Goal: Use online tool/utility: Utilize a website feature to perform a specific function

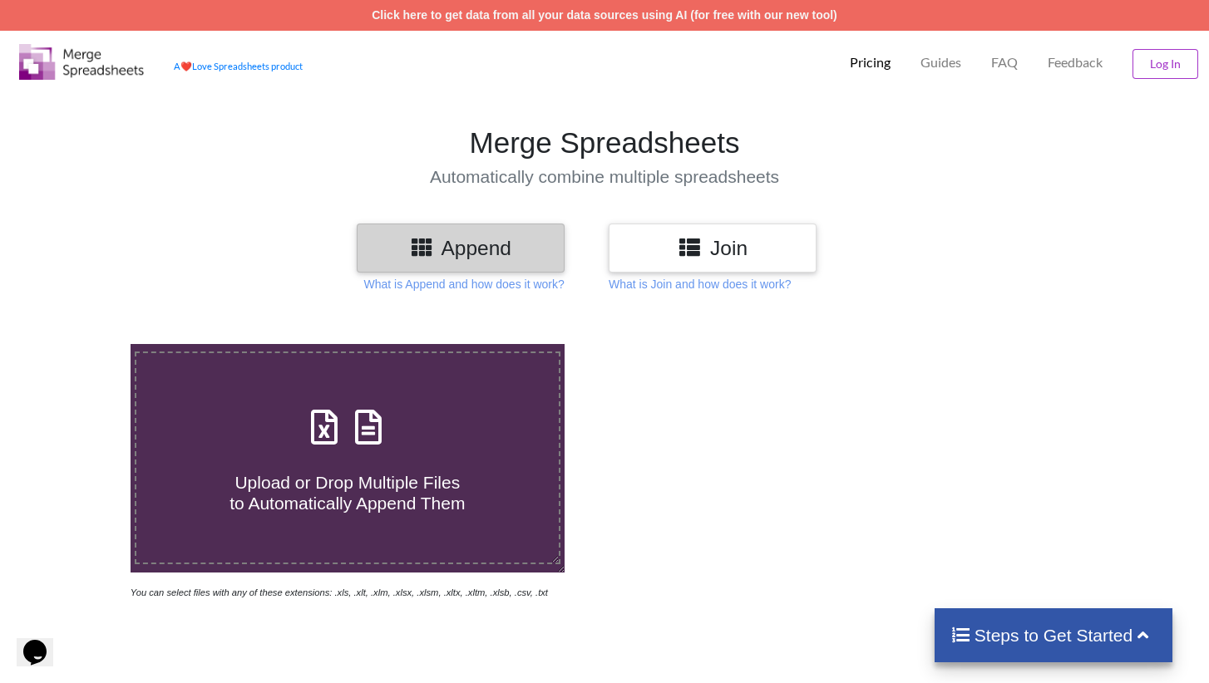
click at [696, 244] on icon at bounding box center [690, 246] width 24 height 21
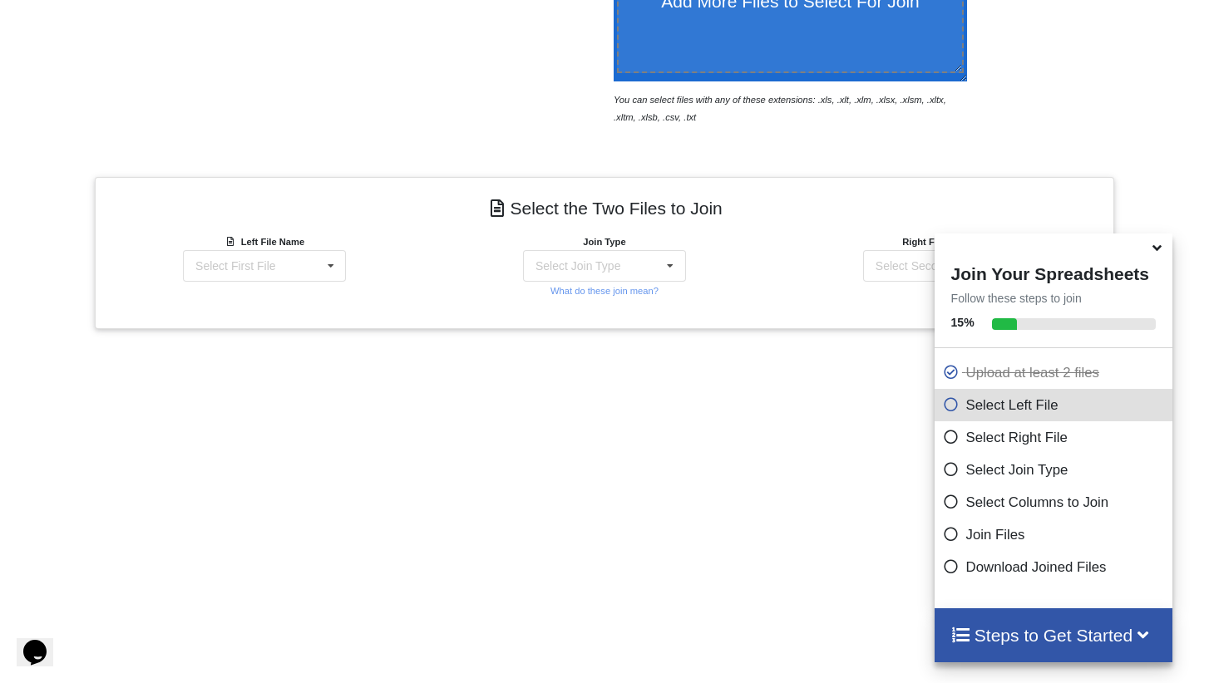
scroll to position [580, 0]
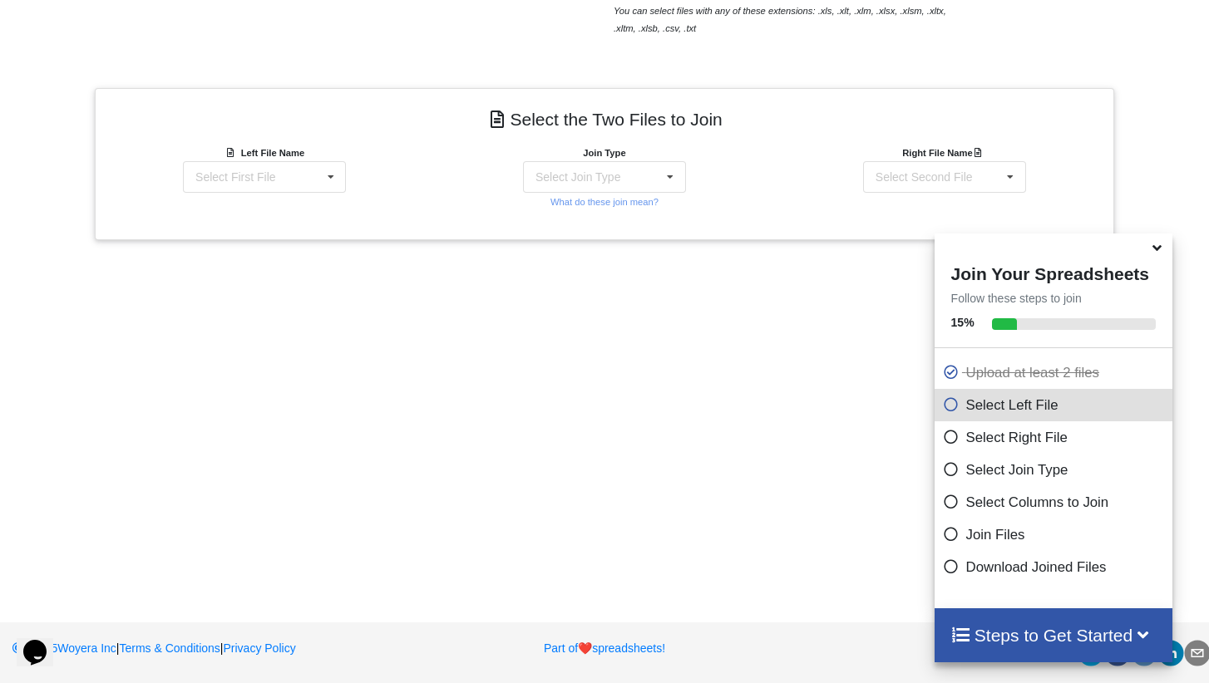
click at [1151, 253] on icon at bounding box center [1156, 245] width 17 height 15
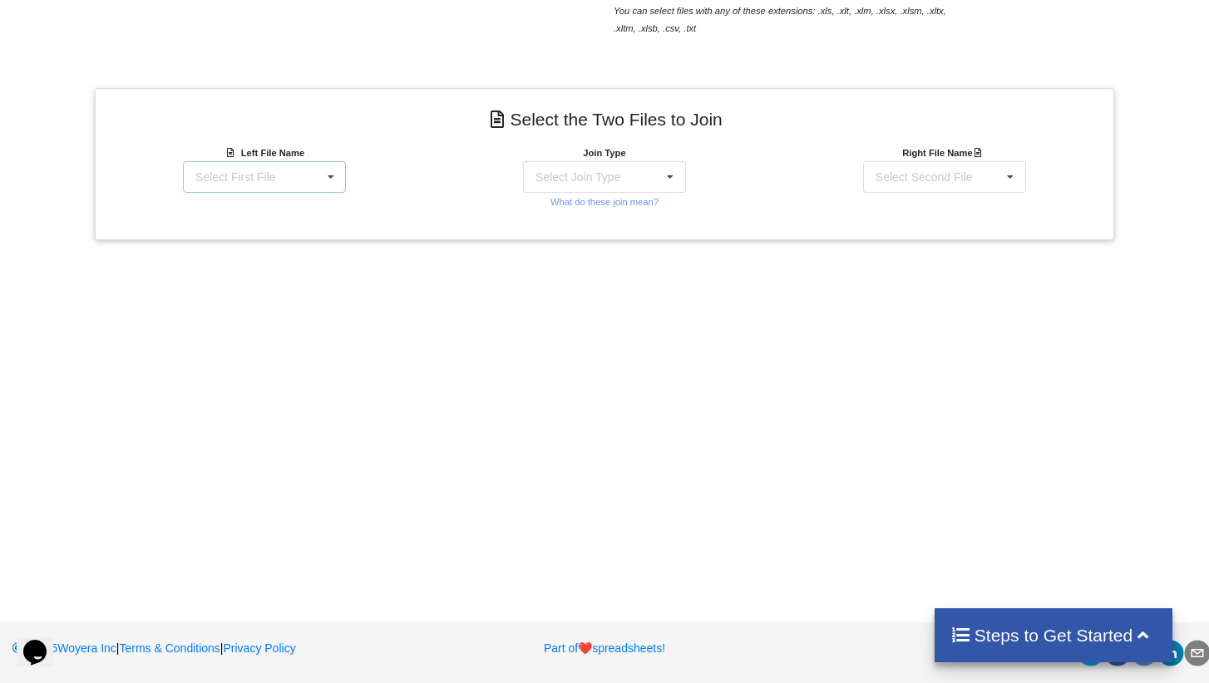
click at [295, 180] on div "Select First File matters [DATE] [DATE].csv Matter balance summary (09_08_2025)…" at bounding box center [264, 177] width 163 height 32
click at [254, 255] on span "Matter balance summary (09_08_2025).csv" at bounding box center [259, 267] width 128 height 25
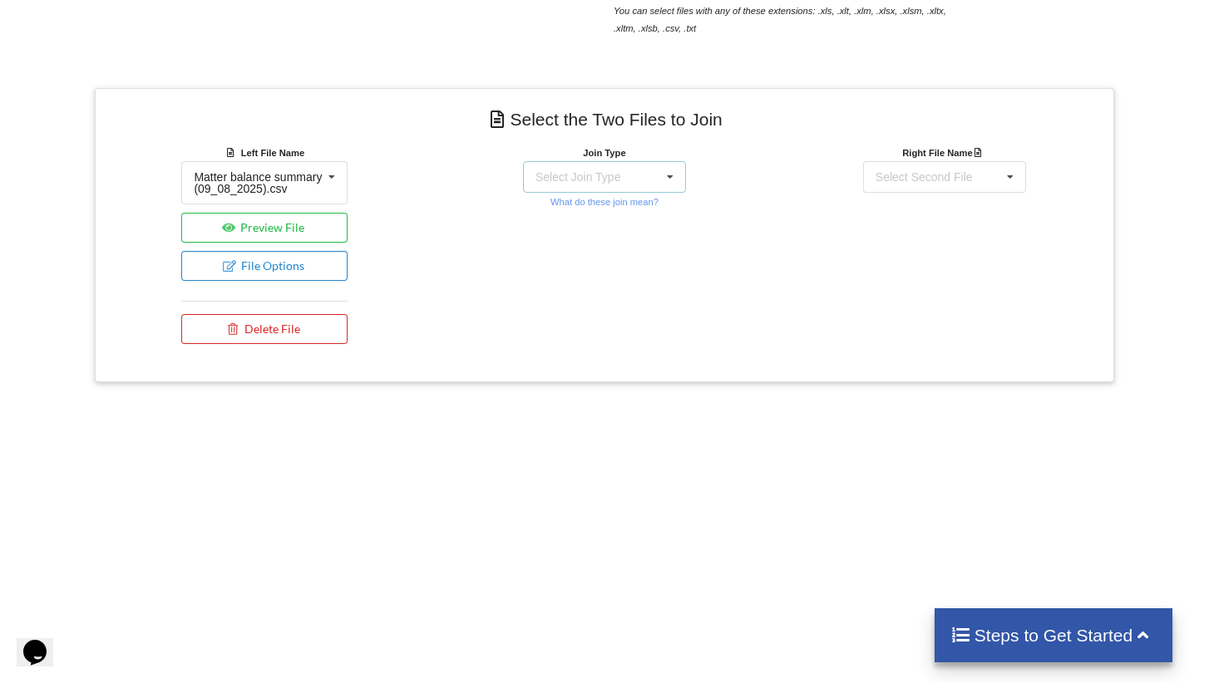
click at [643, 184] on div "Select Join Type INNER JOIN LEFT JOIN RIGHT JOIN FULL JOIN" at bounding box center [604, 177] width 163 height 32
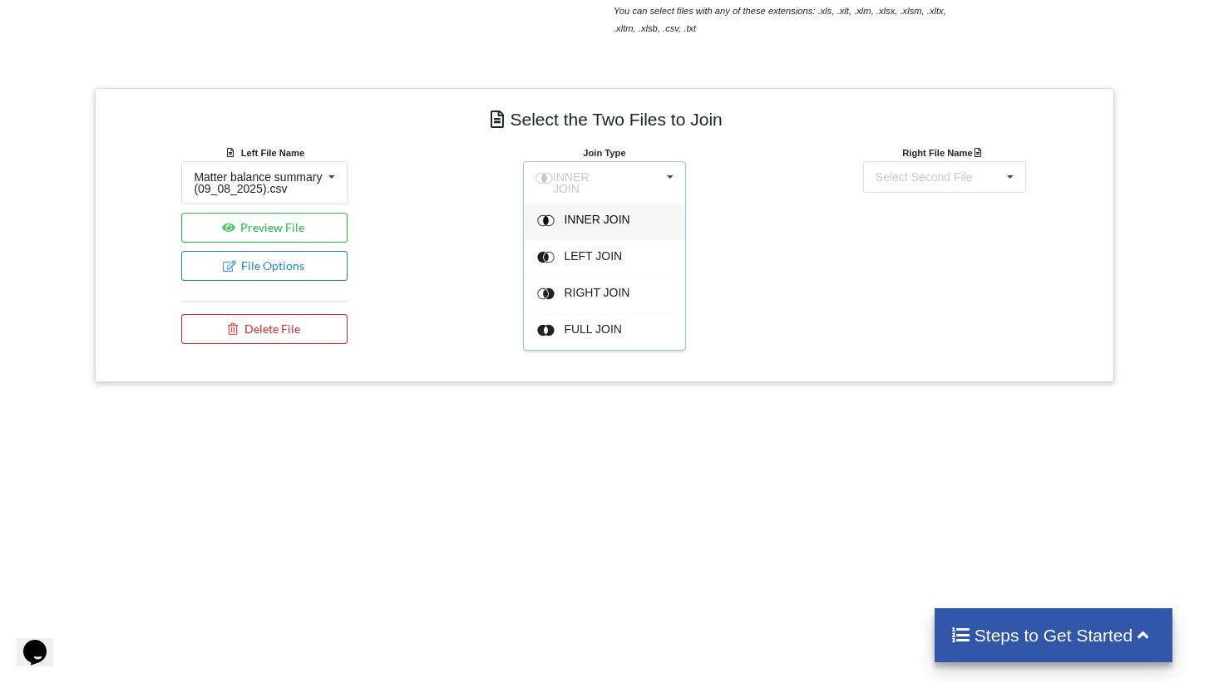
click at [614, 225] on div "INNER JOIN" at bounding box center [604, 222] width 161 height 37
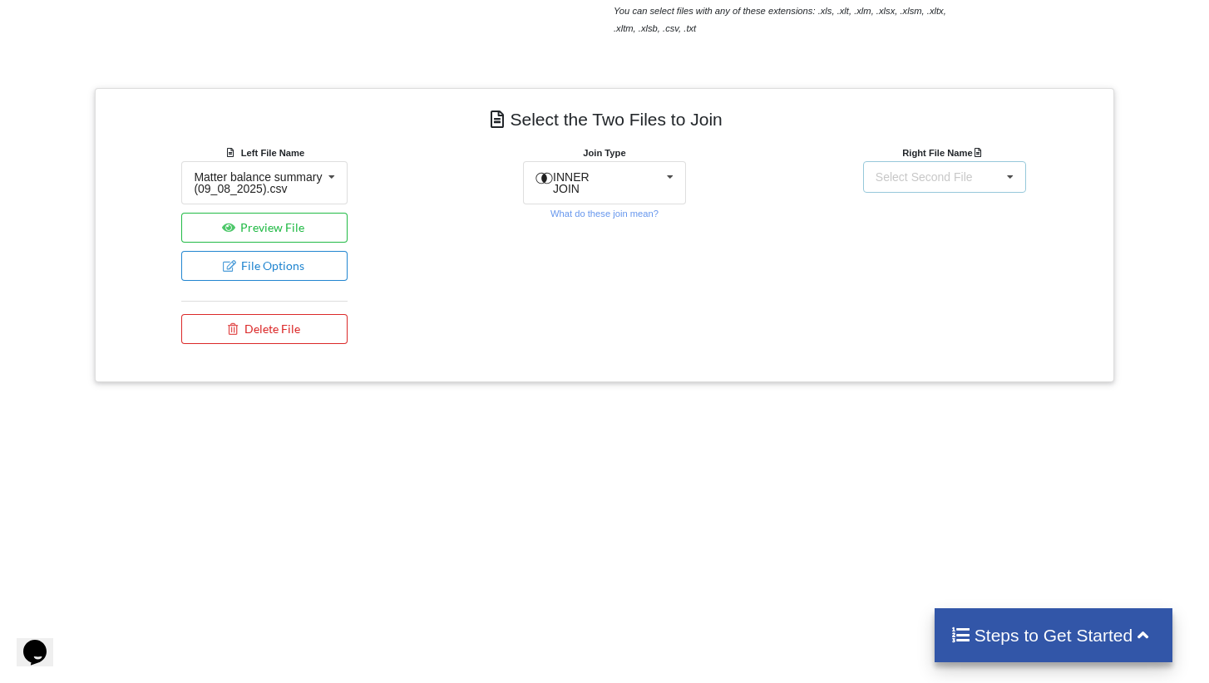
click at [959, 183] on div "Select Second File matters [DATE] [DATE].csv Matter balance summary (09_08_2025…" at bounding box center [944, 177] width 163 height 32
click at [937, 229] on div "matters [DATE] [DATE].csv" at bounding box center [944, 225] width 164 height 42
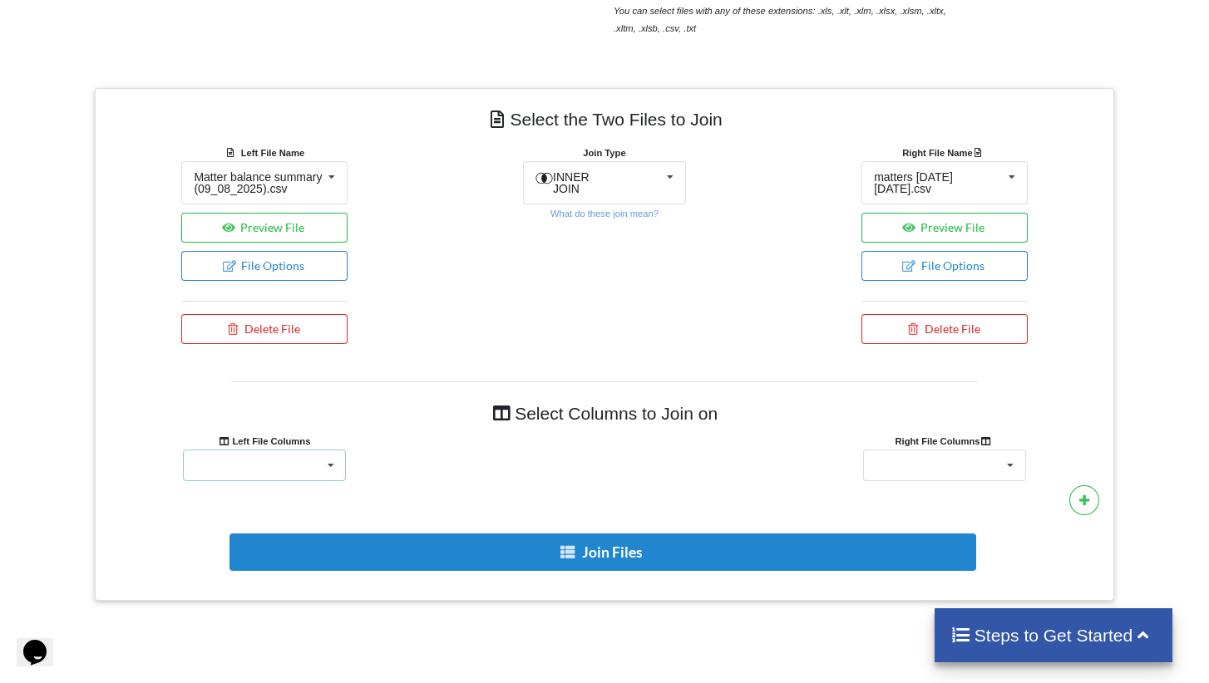
click at [291, 475] on div "Responsible Attorney Client Accounts Receivable Time In Progress Expense In Pro…" at bounding box center [264, 466] width 163 height 32
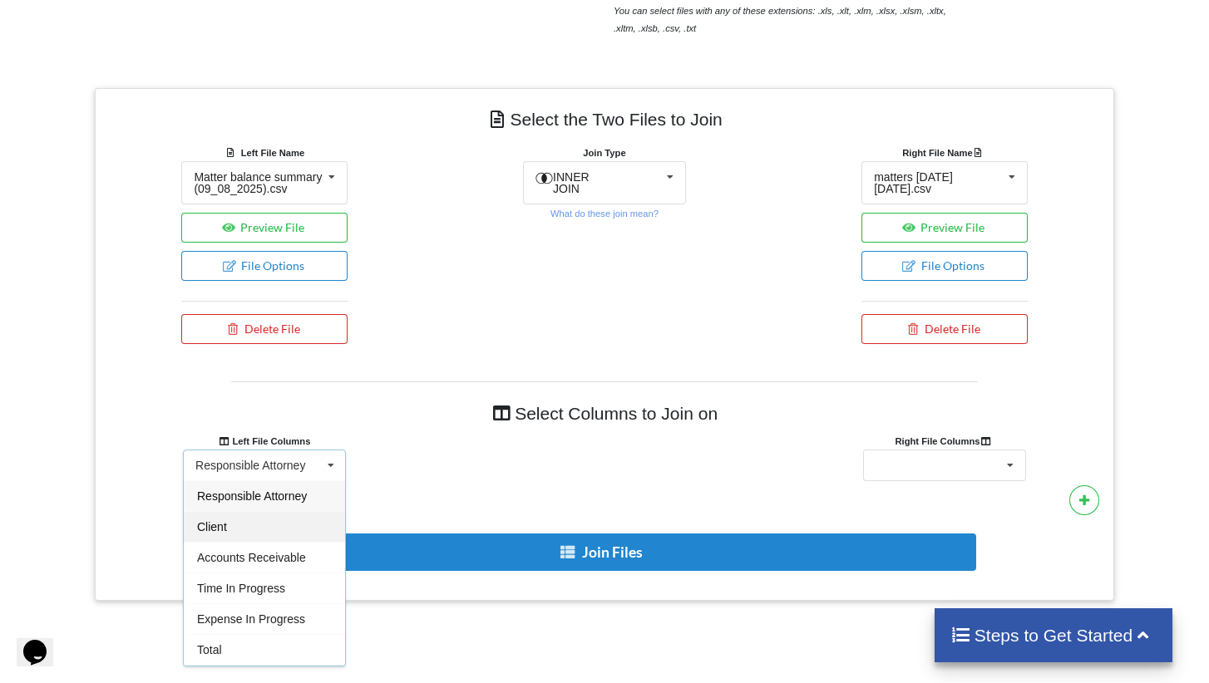
click at [227, 534] on span "Client" at bounding box center [212, 526] width 30 height 13
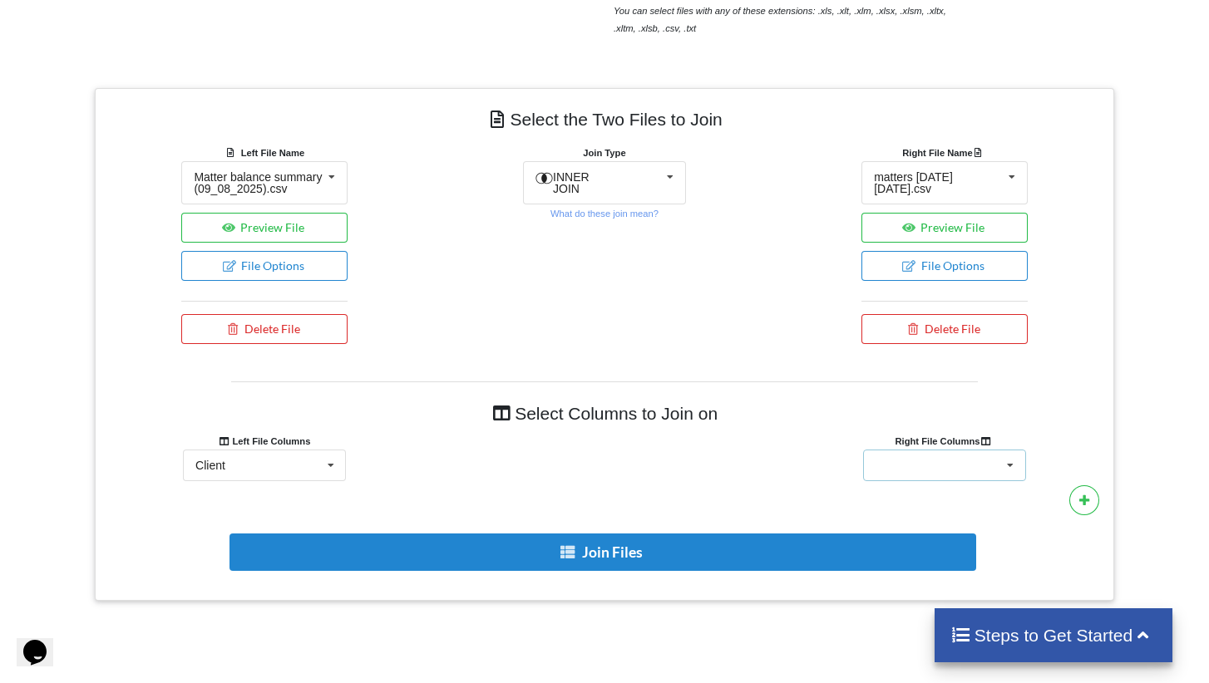
click at [940, 477] on div "Client Name Client Location Minimum Threshold Refill Request Due Hold/Lock No R…" at bounding box center [944, 466] width 163 height 32
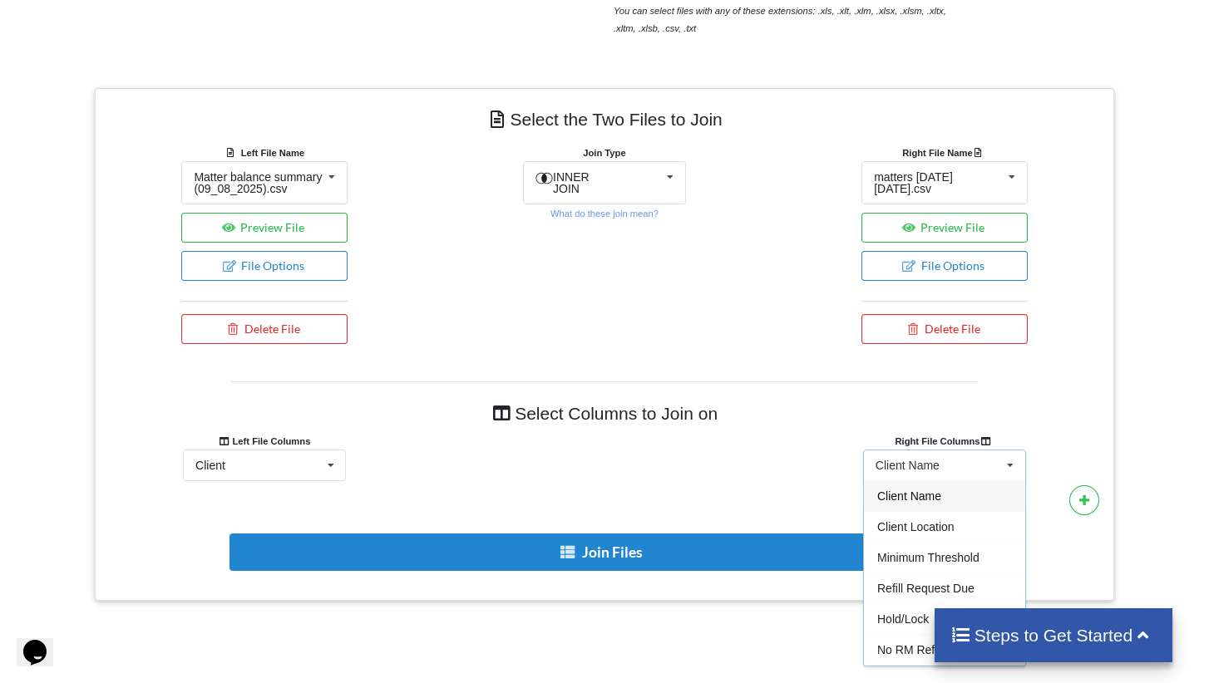
click at [919, 503] on span "Client Name" at bounding box center [909, 496] width 64 height 13
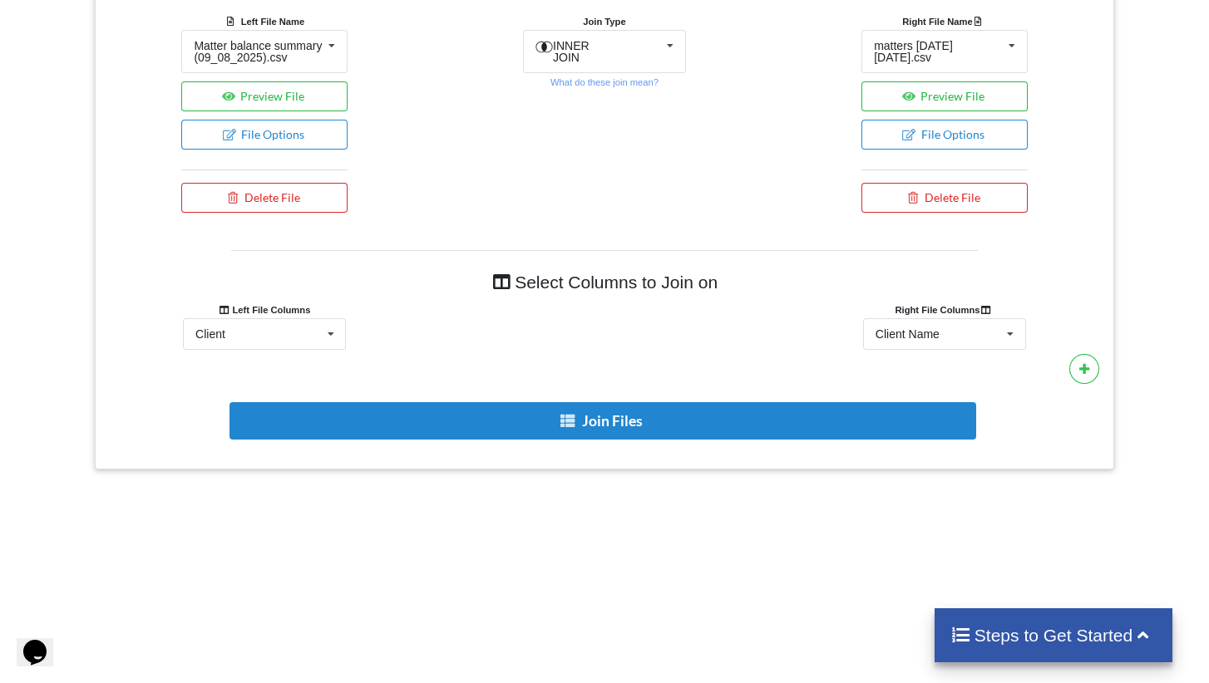
scroll to position [788, 0]
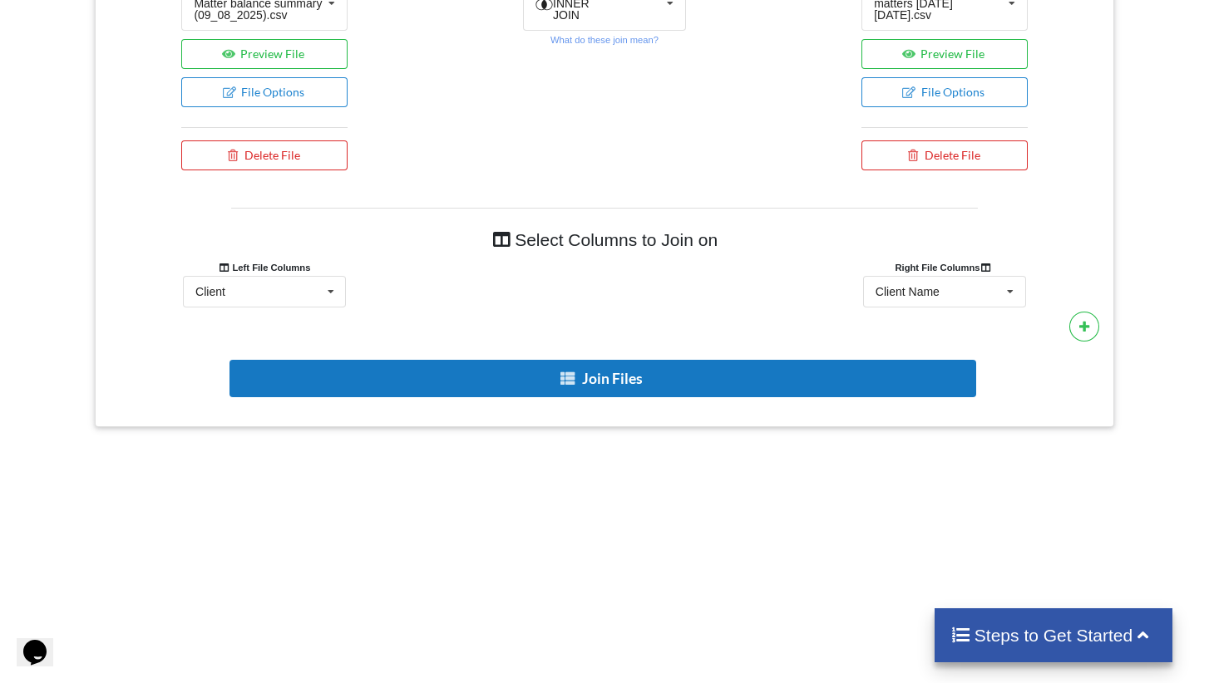
click at [635, 385] on button "Join Files" at bounding box center [602, 378] width 746 height 37
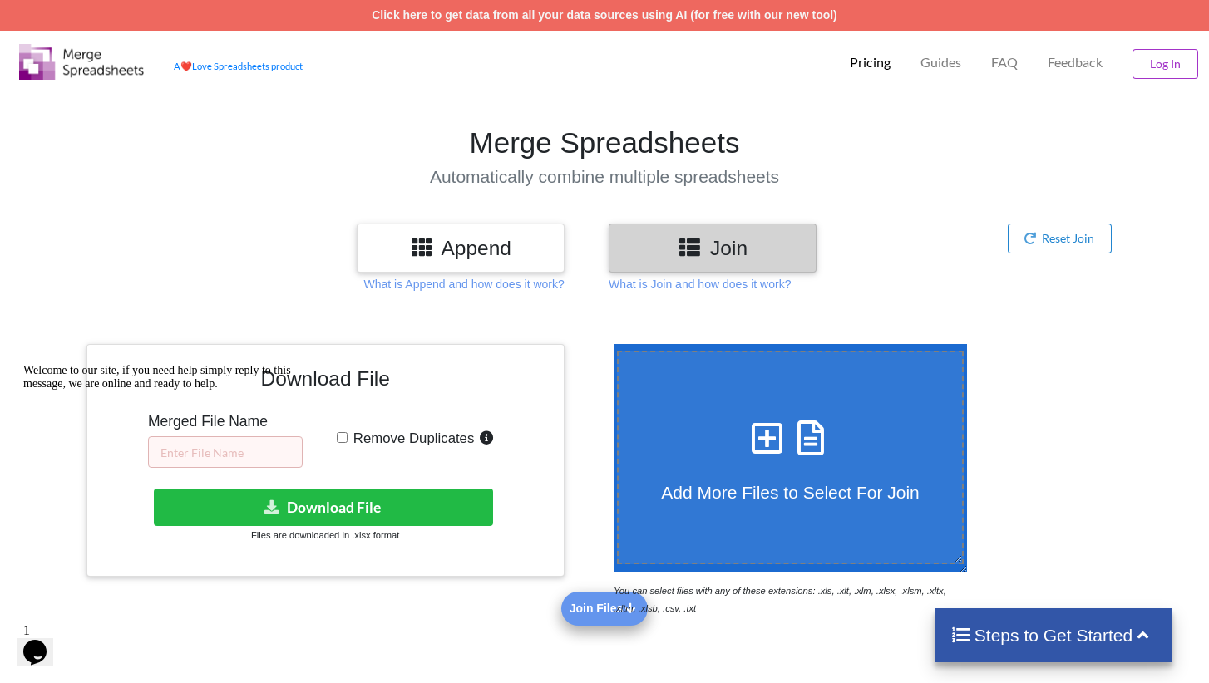
scroll to position [0, 0]
click at [200, 391] on div "Welcome to our site, if you need help simply reply to this message, we are onli…" at bounding box center [172, 377] width 299 height 27
click at [238, 391] on div "Welcome to our site, if you need help simply reply to this message, we are onli…" at bounding box center [172, 377] width 299 height 27
click at [23, 364] on icon "Chat attention grabber" at bounding box center [23, 364] width 0 height 0
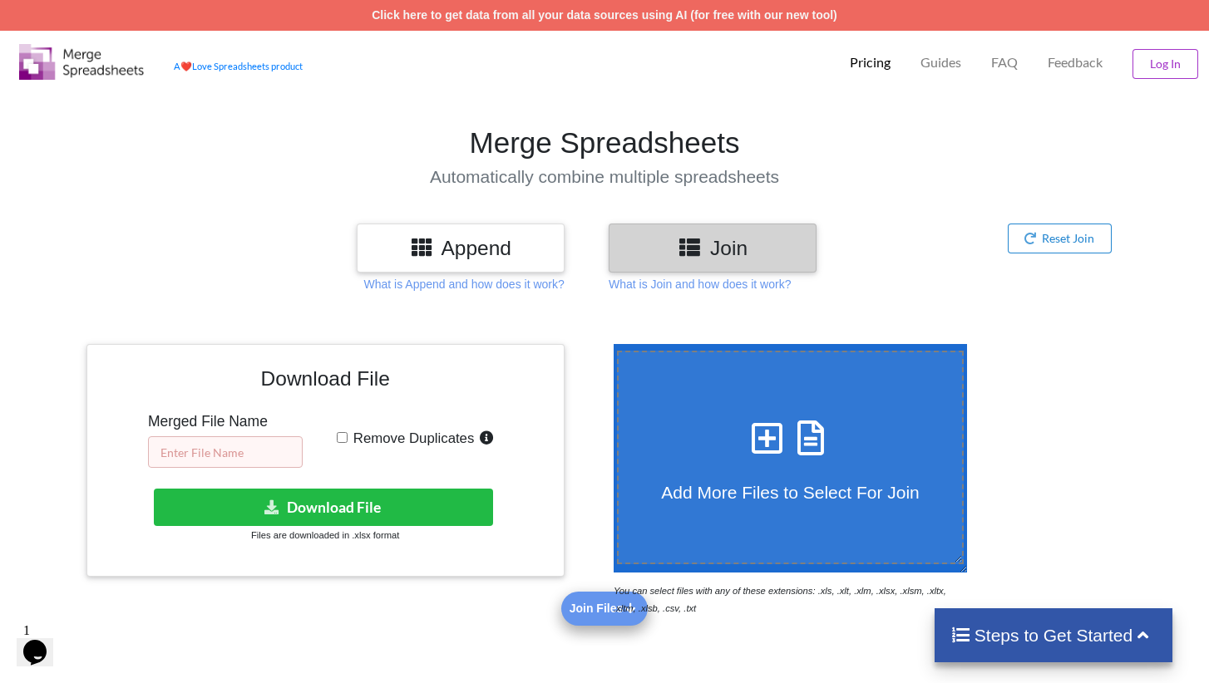
click at [249, 456] on input "text" at bounding box center [225, 452] width 155 height 32
type input "RM 09.08"
click at [339, 432] on div "Remove Duplicates" at bounding box center [444, 440] width 215 height 27
click at [341, 433] on input "Remove Duplicates" at bounding box center [342, 437] width 11 height 11
checkbox input "true"
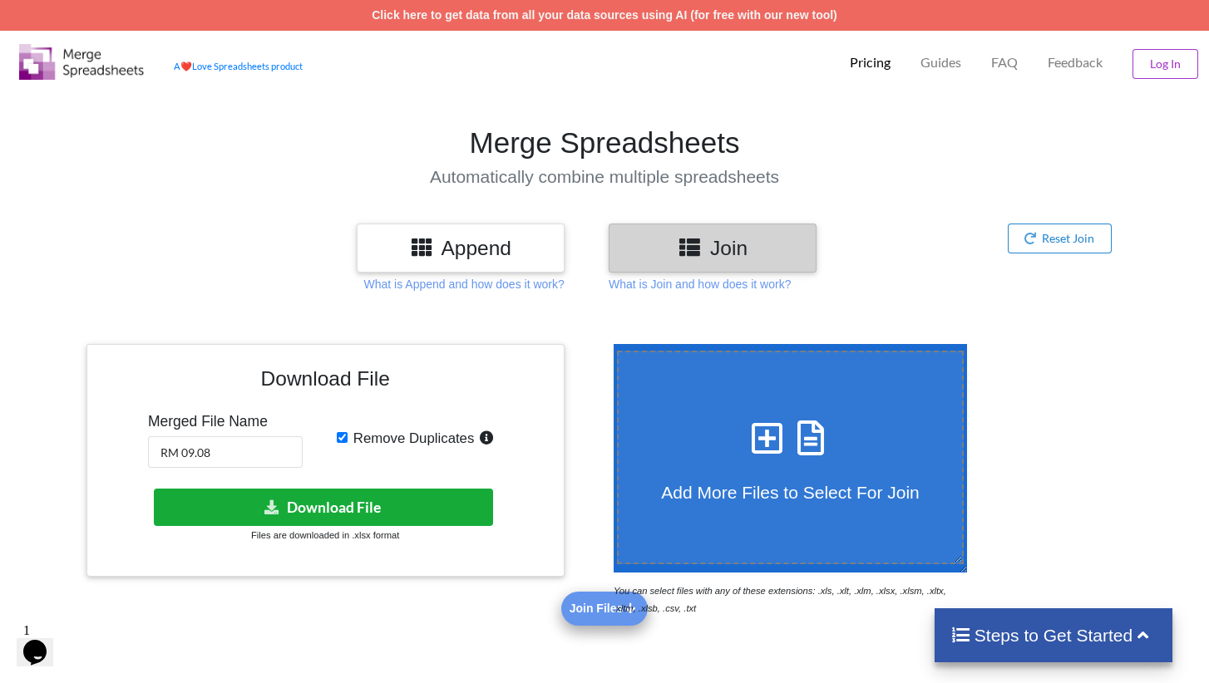
click at [377, 502] on button "Download File" at bounding box center [324, 507] width 340 height 37
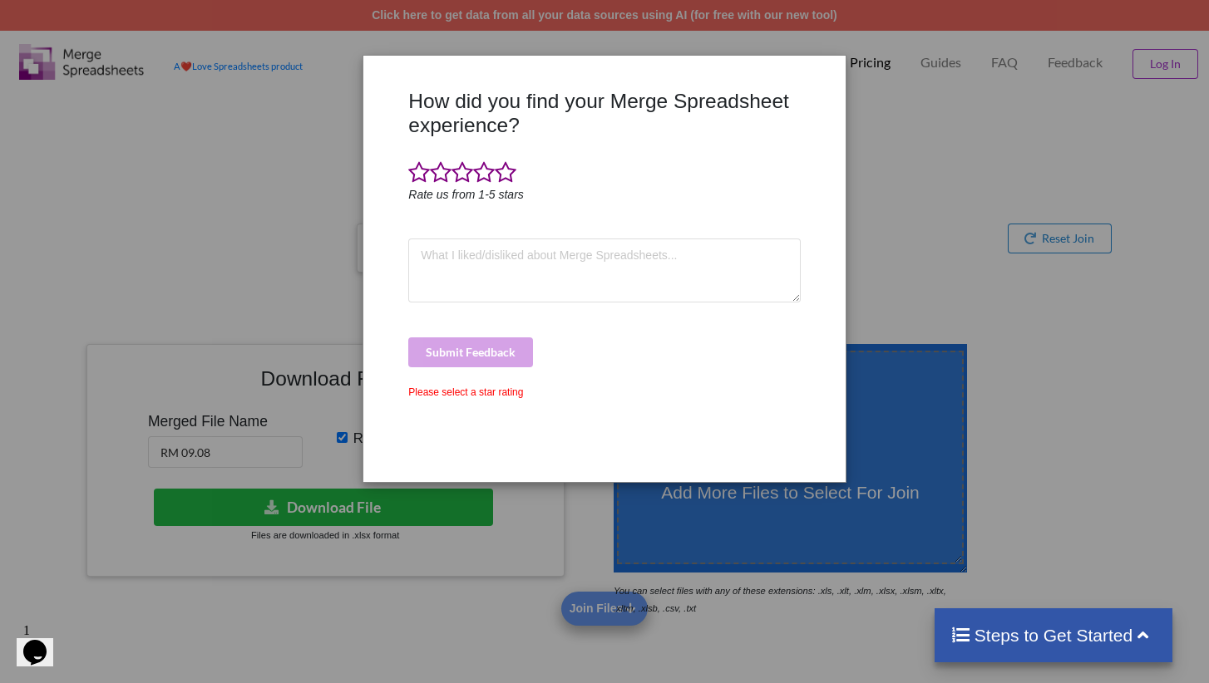
click at [896, 197] on div "How did you find your Merge Spreadsheet experience? Rate us from 1-5 stars Subm…" at bounding box center [604, 341] width 1209 height 683
click at [949, 212] on div "How did you find your Merge Spreadsheet experience? Rate us from 1-5 stars Subm…" at bounding box center [604, 341] width 1209 height 683
